Goal: Check status

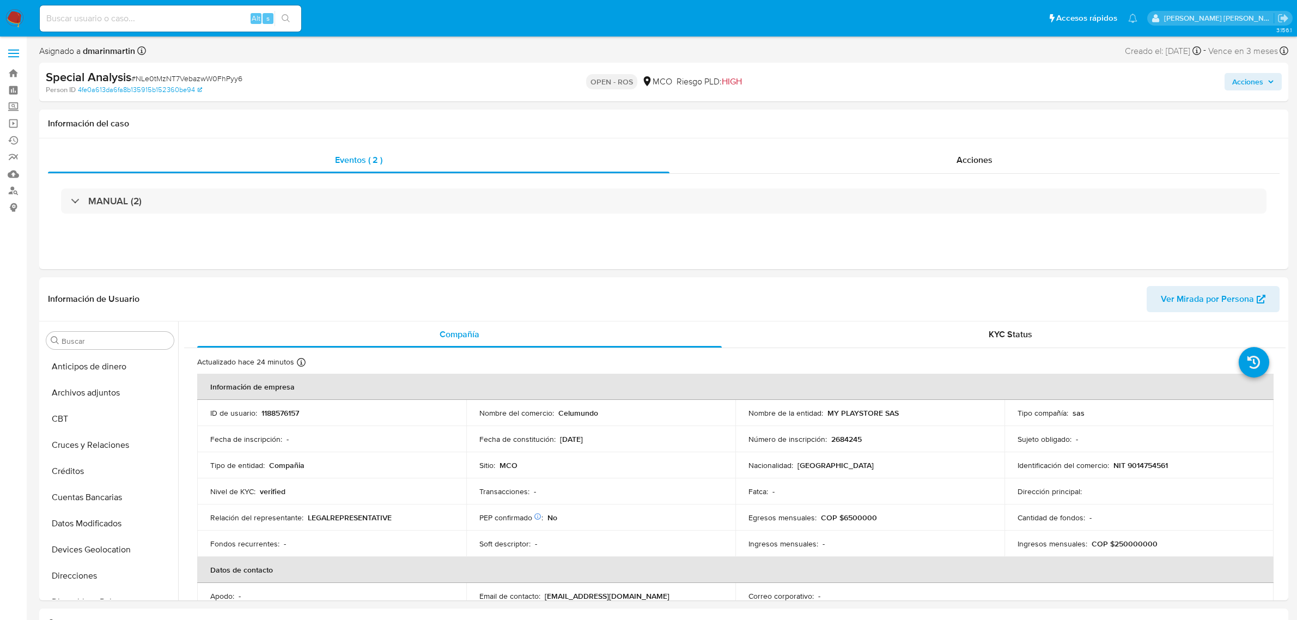
select select "10"
click at [172, 17] on input at bounding box center [171, 18] width 262 height 14
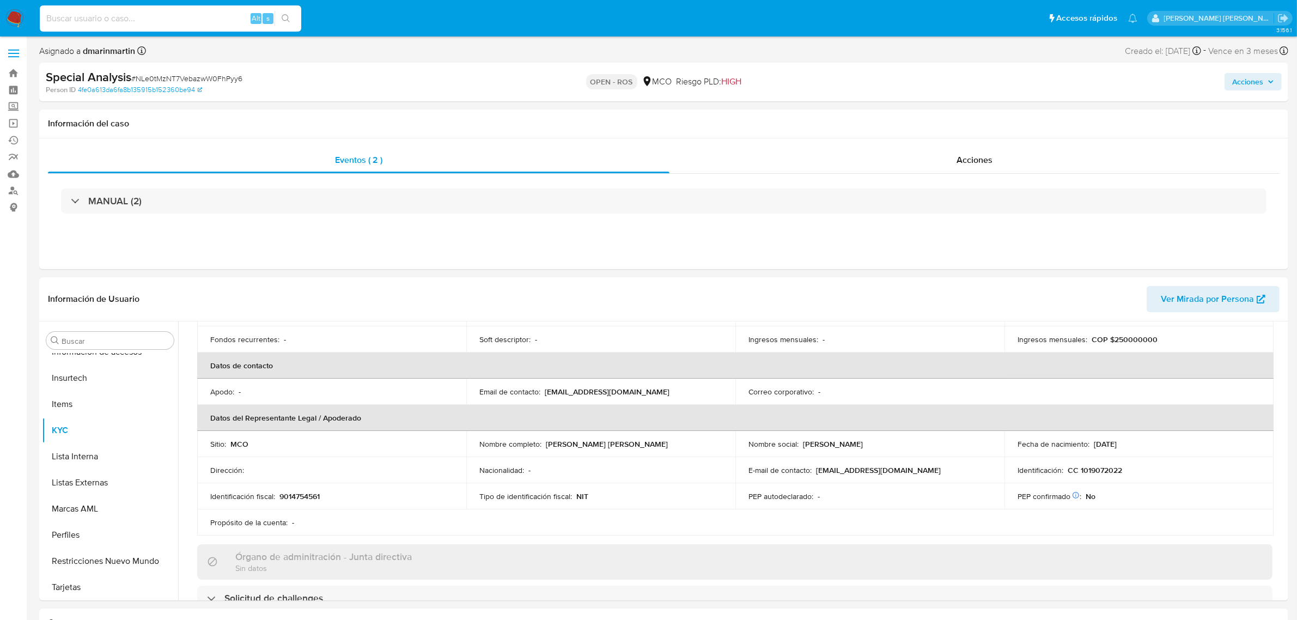
paste input "NLe0tMzNT7VebazwW0FhPyy6"
type input "NLe0tMzNT7VebazwW0FhPyy6"
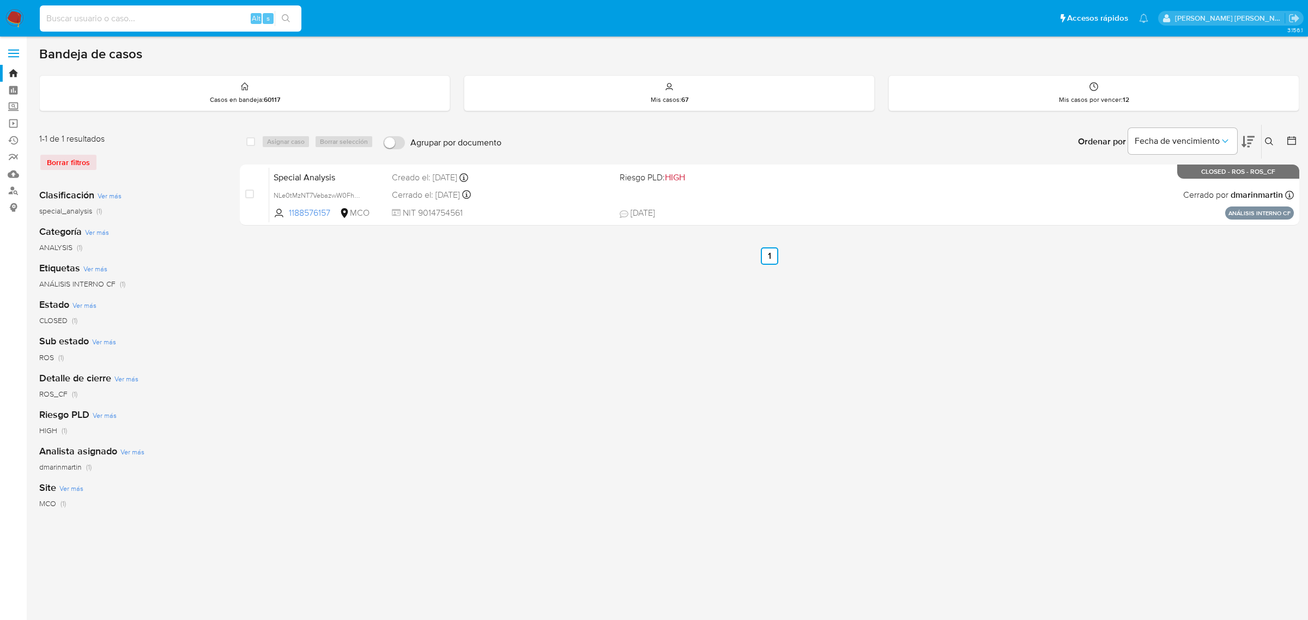
click at [205, 19] on input at bounding box center [171, 18] width 262 height 14
paste input "NLe0tMzNT7VebazwW0FhPyy6"
type input "NLe0tMzNT7VebazwW0FhPyy6"
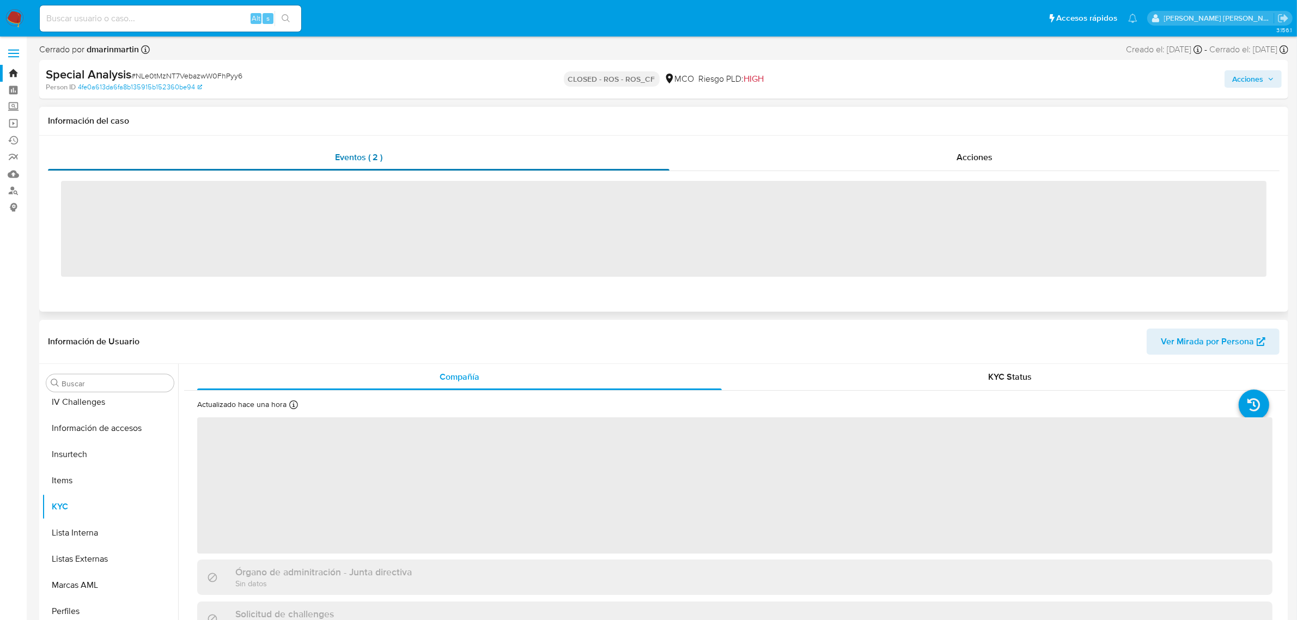
scroll to position [459, 0]
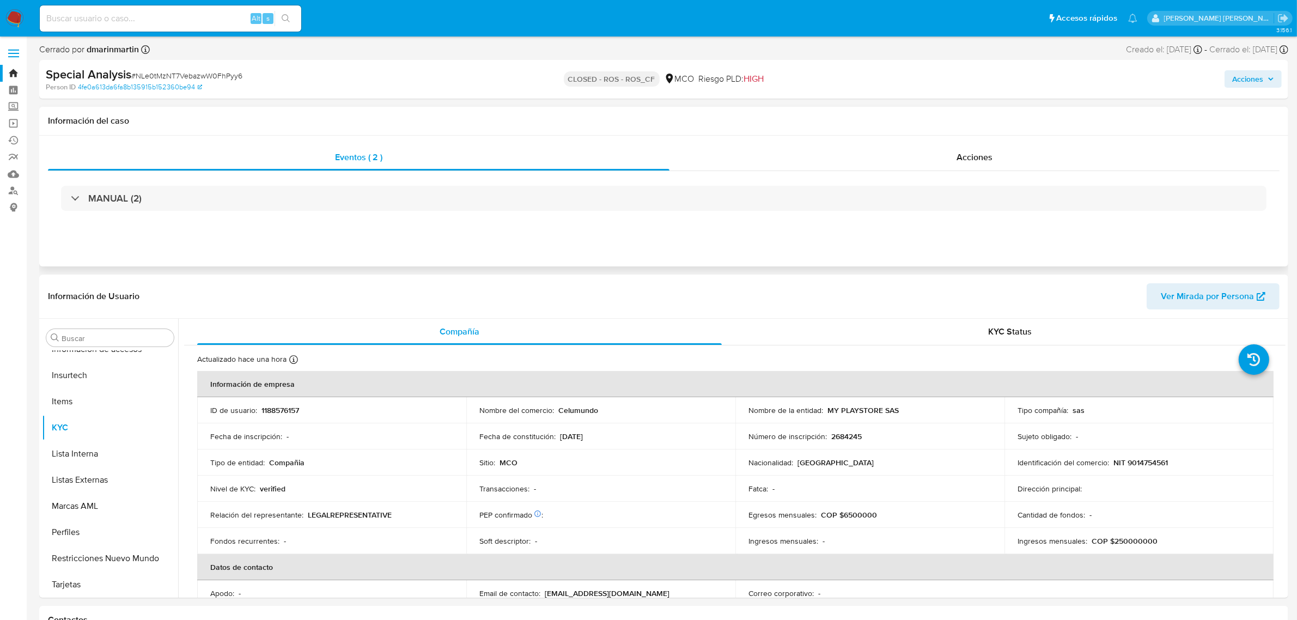
select select "10"
